Goal: Task Accomplishment & Management: Use online tool/utility

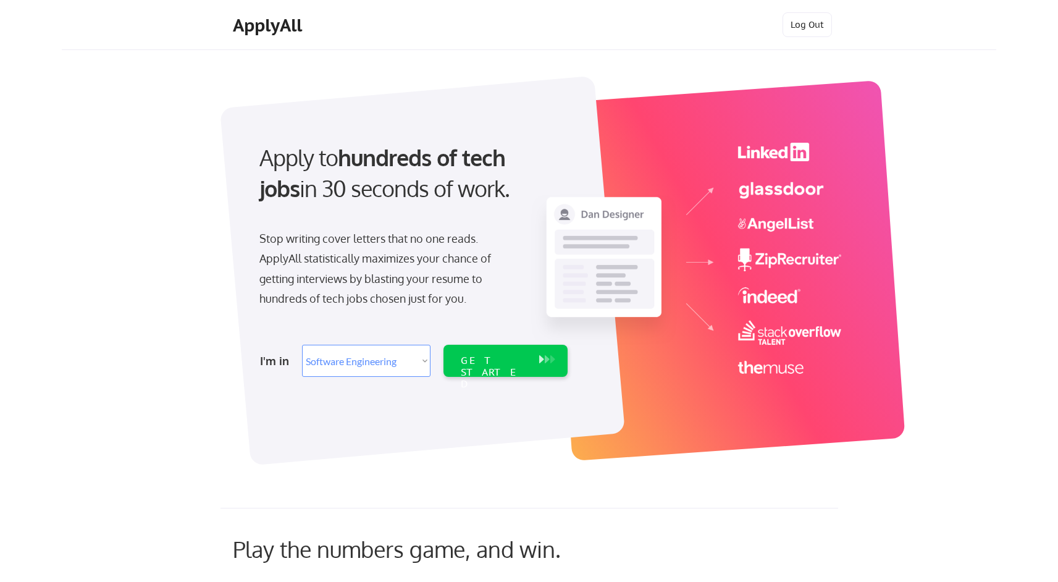
select select ""engineering""
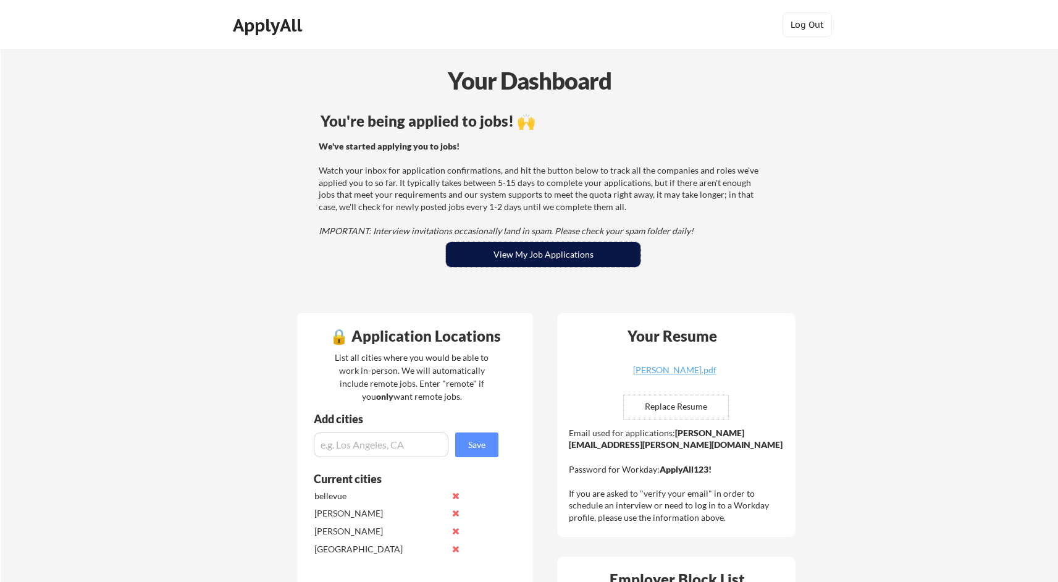
click at [607, 251] on button "View My Job Applications" at bounding box center [543, 254] width 195 height 25
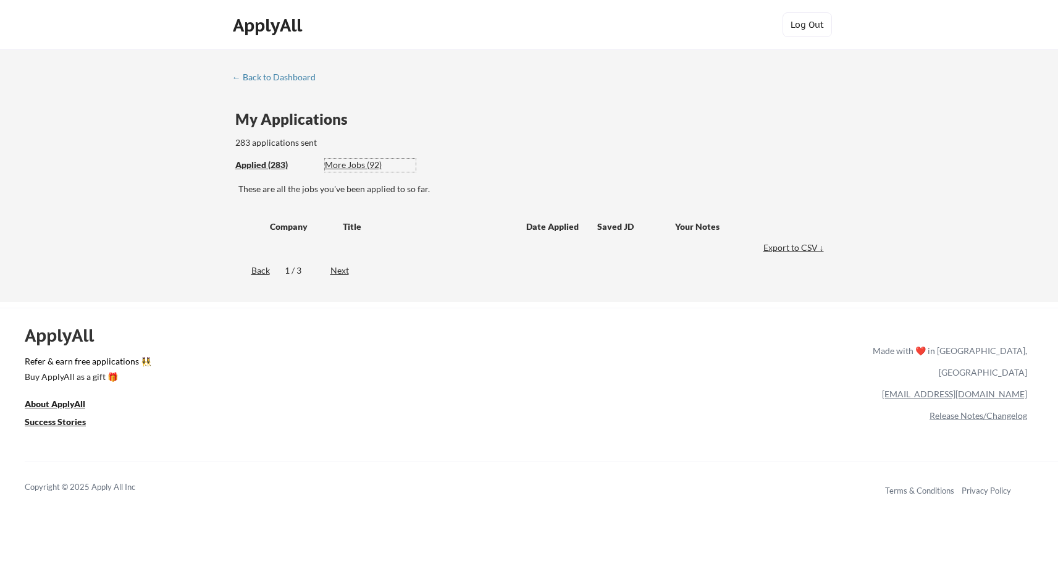
click at [358, 162] on div "More Jobs (92)" at bounding box center [370, 165] width 91 height 12
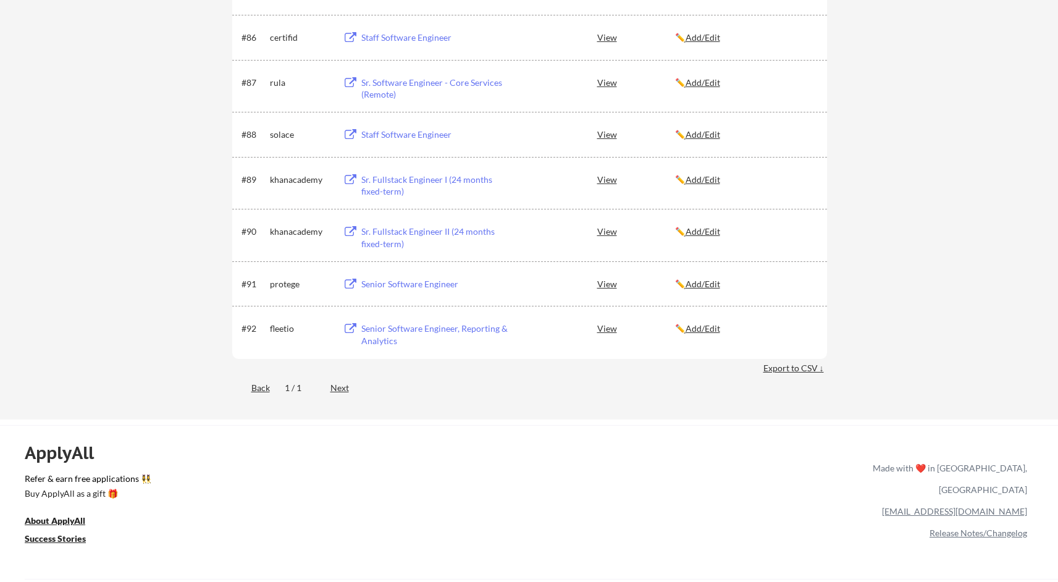
scroll to position [4232, 0]
click at [435, 332] on div "Senior Software Engineer, Reporting & Analytics" at bounding box center [437, 335] width 153 height 24
click at [434, 292] on div "Senior Software Engineer" at bounding box center [436, 284] width 156 height 22
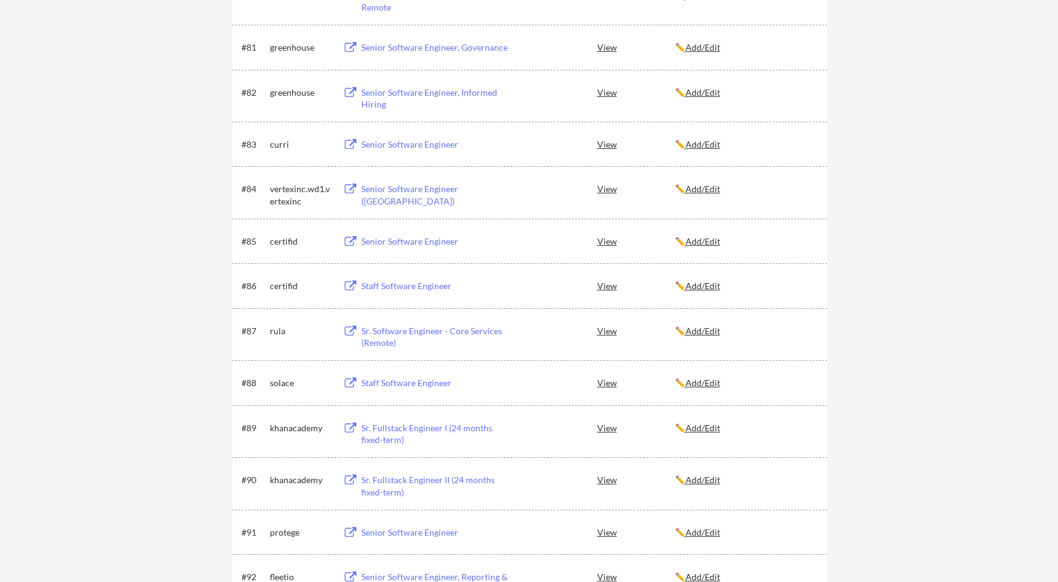
scroll to position [3974, 0]
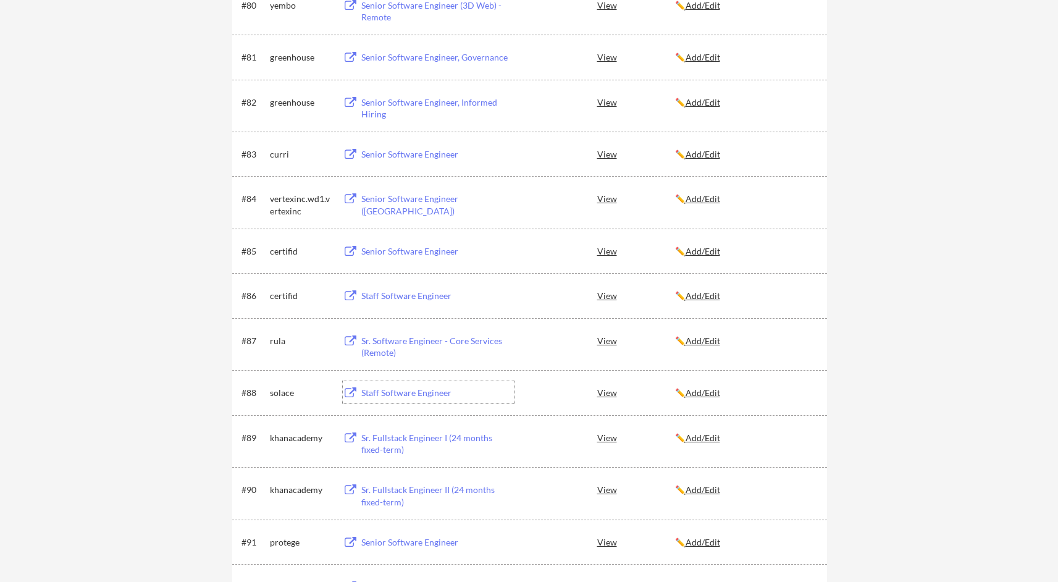
click at [398, 389] on div "Staff Software Engineer" at bounding box center [437, 393] width 153 height 12
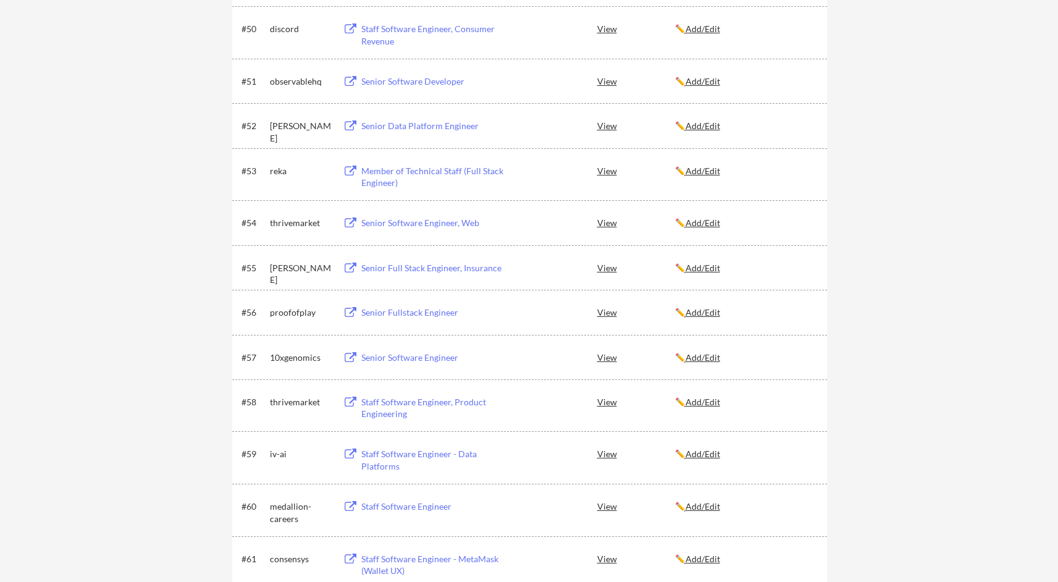
scroll to position [2477, 0]
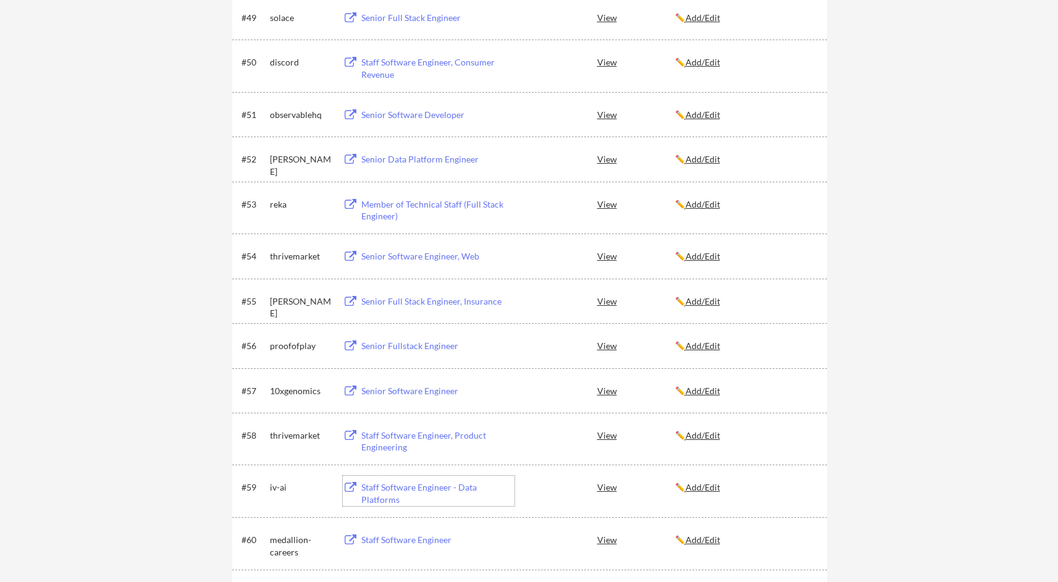
click at [398, 488] on div "Staff Software Engineer - Data Platforms" at bounding box center [437, 493] width 153 height 24
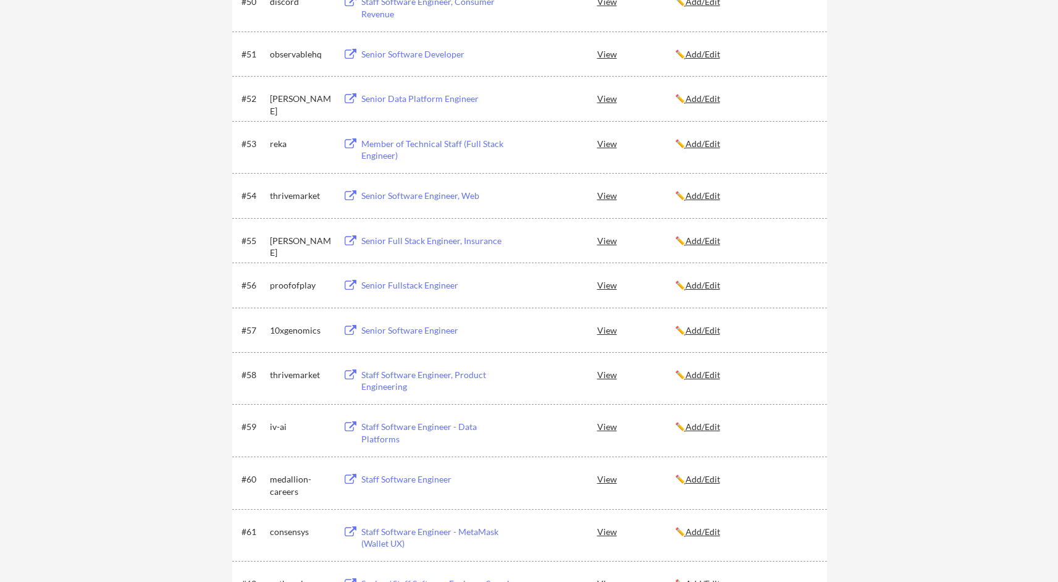
scroll to position [2550, 0]
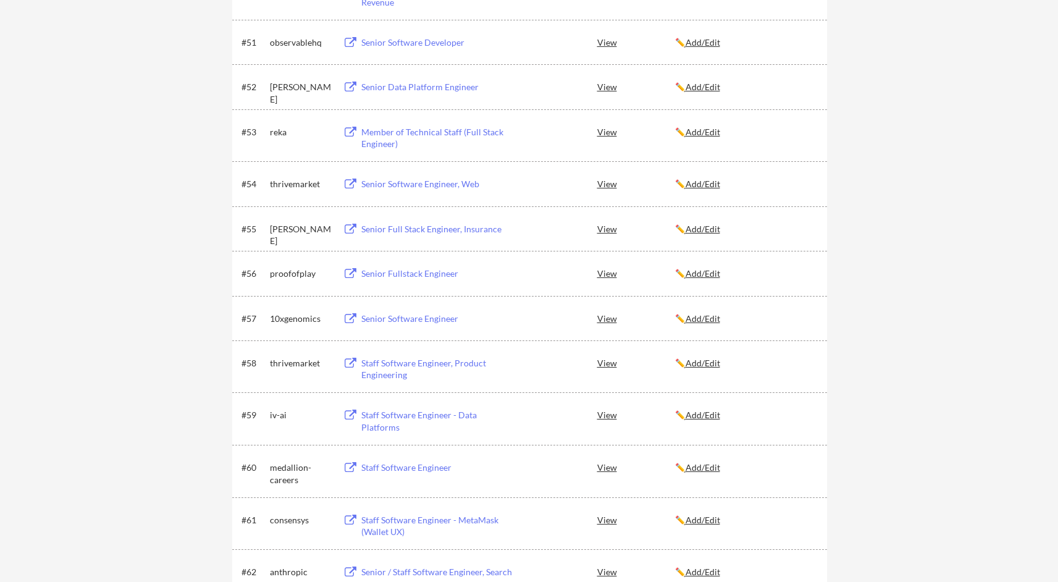
click at [443, 369] on div "Staff Software Engineer, Product Engineering" at bounding box center [437, 369] width 153 height 24
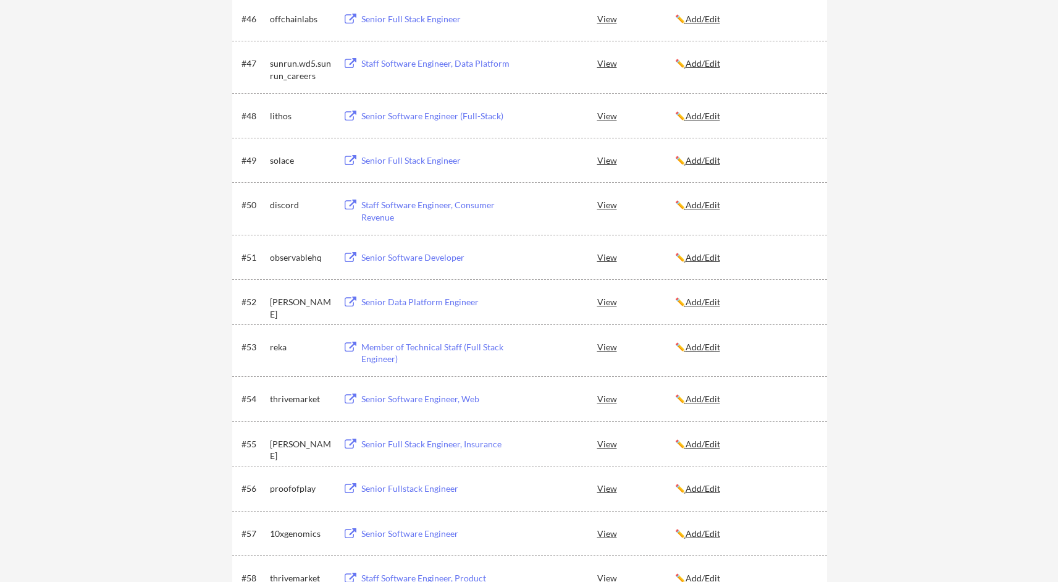
scroll to position [2332, 0]
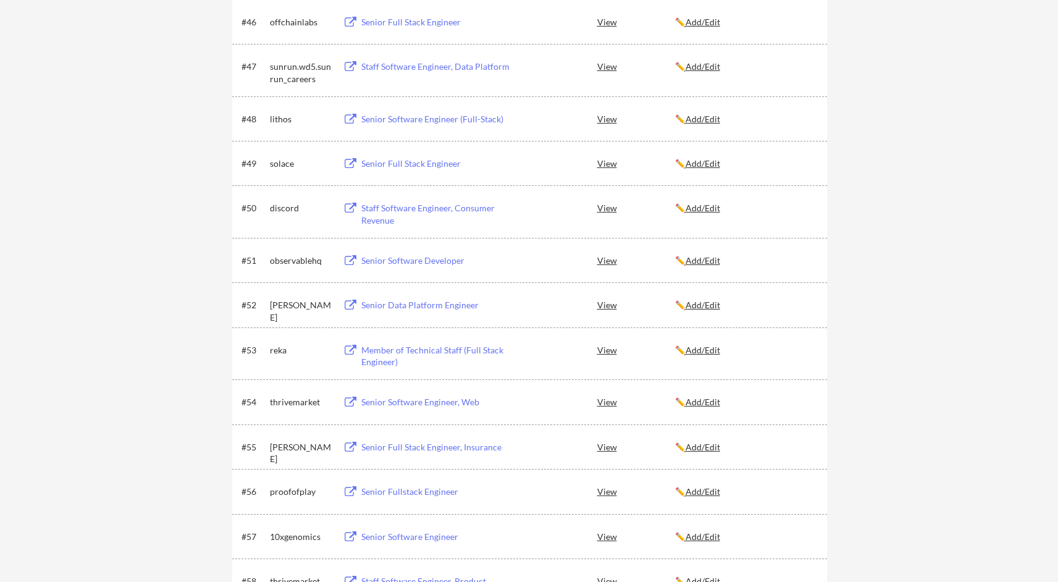
click at [425, 443] on div "Senior Full Stack Engineer, Insurance" at bounding box center [437, 447] width 153 height 12
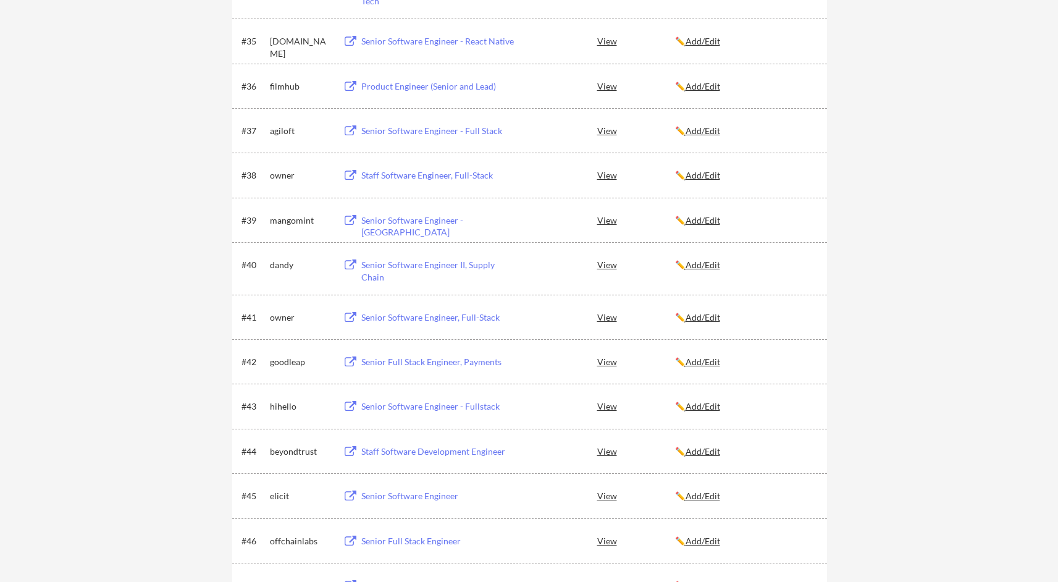
scroll to position [1808, 0]
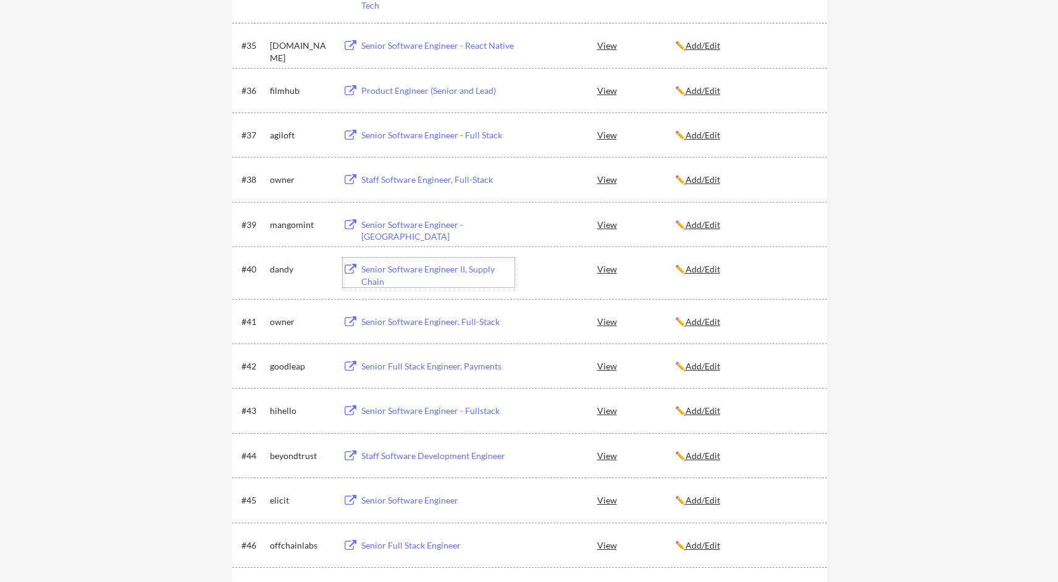
click at [454, 272] on div "Senior Software Engineer II, Supply Chain" at bounding box center [437, 275] width 153 height 24
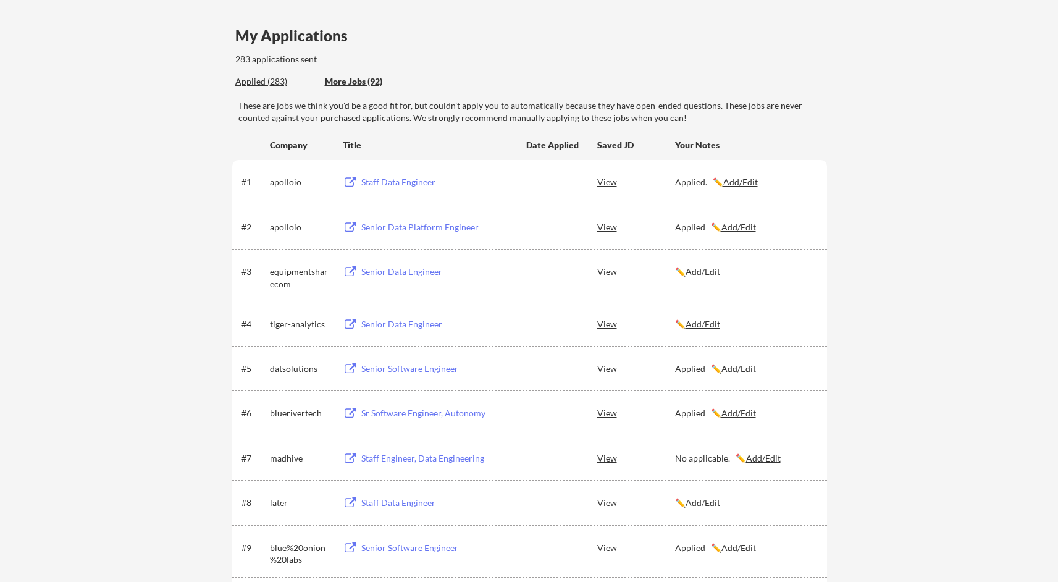
scroll to position [77, 0]
